Goal: Transaction & Acquisition: Purchase product/service

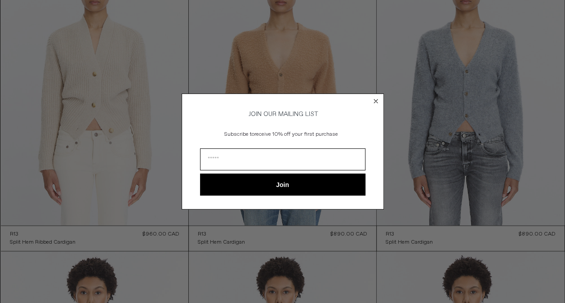
click at [376, 97] on circle "Close dialog" at bounding box center [375, 101] width 9 height 9
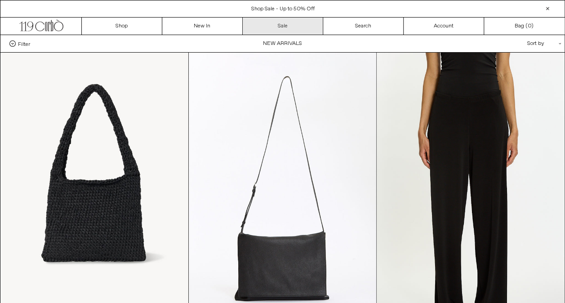
click at [280, 23] on link "Sale" at bounding box center [283, 26] width 80 height 17
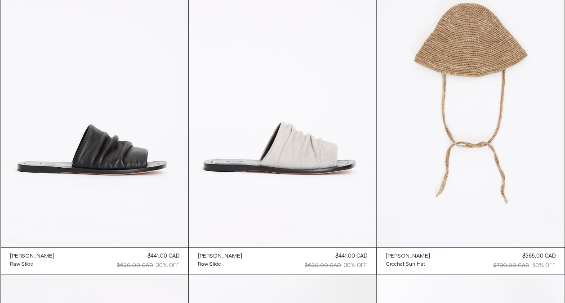
scroll to position [719, 0]
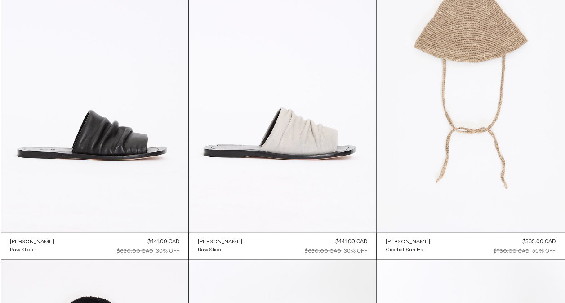
click at [446, 99] on at bounding box center [469, 91] width 187 height 281
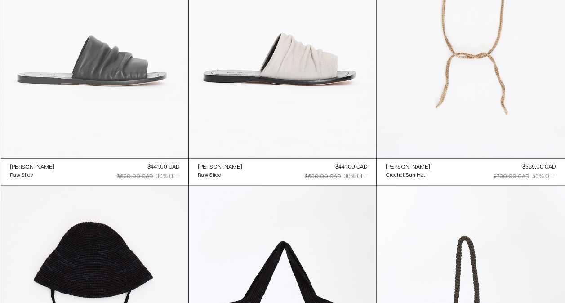
scroll to position [808, 0]
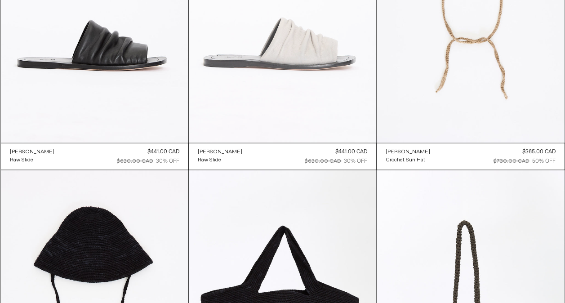
click at [245, 76] on at bounding box center [282, 1] width 187 height 281
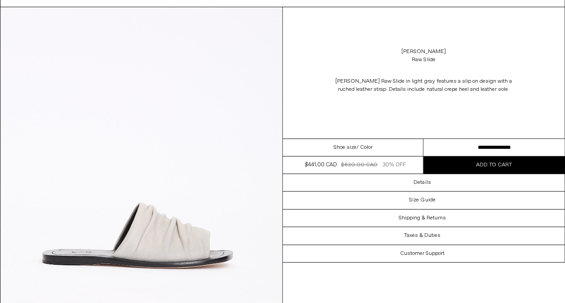
click at [450, 146] on select "**********" at bounding box center [493, 148] width 141 height 18
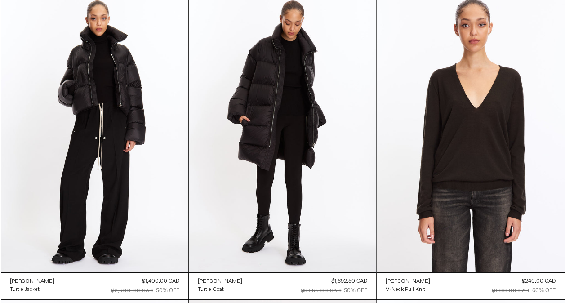
scroll to position [14886, 0]
